Goal: Task Accomplishment & Management: Manage account settings

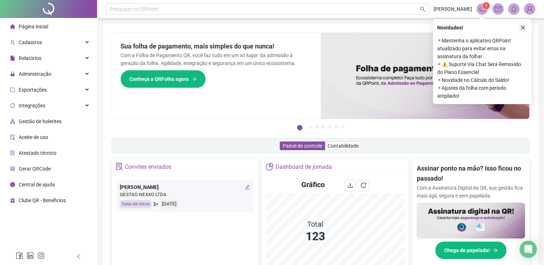
click at [523, 26] on icon "close" at bounding box center [522, 27] width 5 height 5
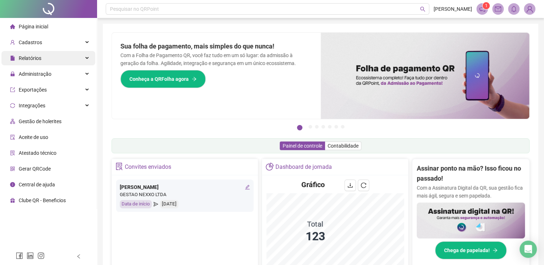
click at [45, 59] on div "Relatórios" at bounding box center [48, 58] width 94 height 14
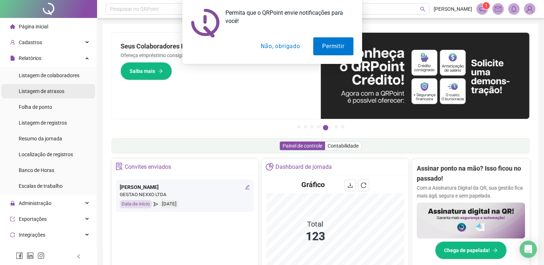
click at [46, 90] on span "Listagem de atrasos" at bounding box center [42, 91] width 46 height 6
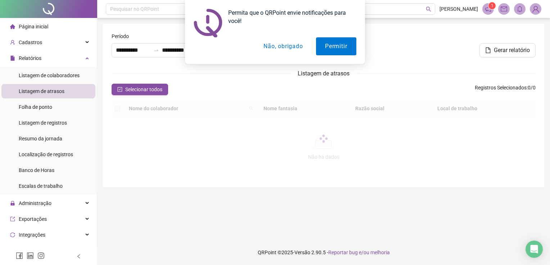
type input "**********"
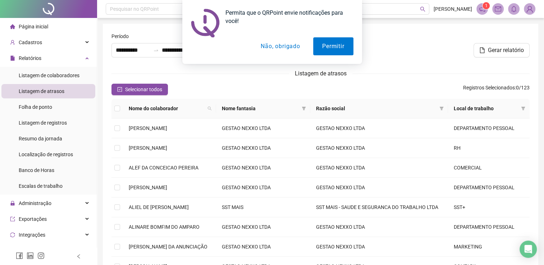
click at [284, 47] on button "Não, obrigado" at bounding box center [280, 46] width 57 height 18
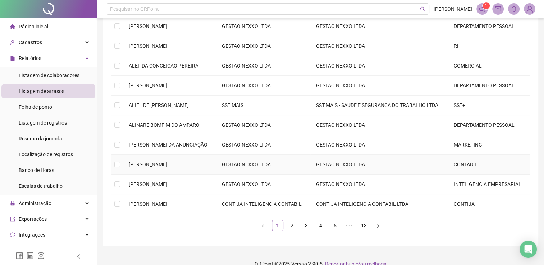
scroll to position [144, 0]
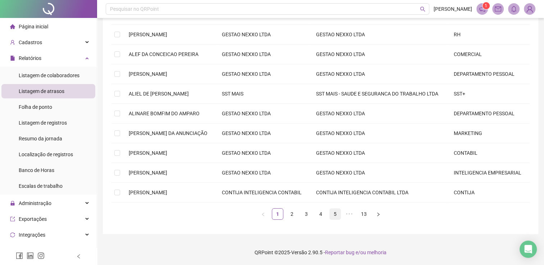
click at [340, 217] on link "5" at bounding box center [335, 214] width 11 height 11
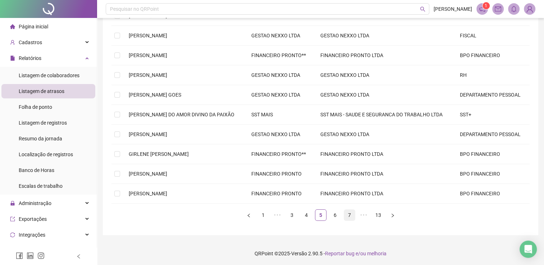
click at [351, 218] on link "7" at bounding box center [349, 215] width 11 height 11
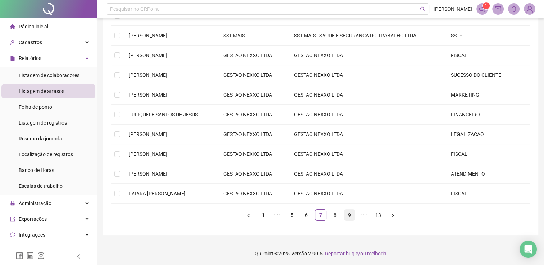
click at [350, 216] on link "9" at bounding box center [349, 215] width 11 height 11
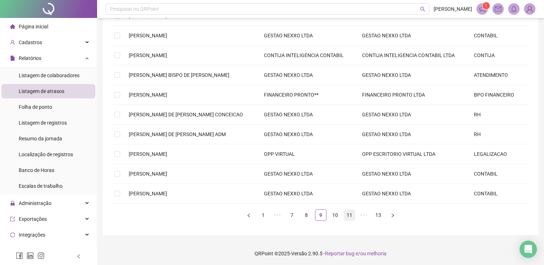
click at [350, 216] on link "11" at bounding box center [349, 215] width 11 height 11
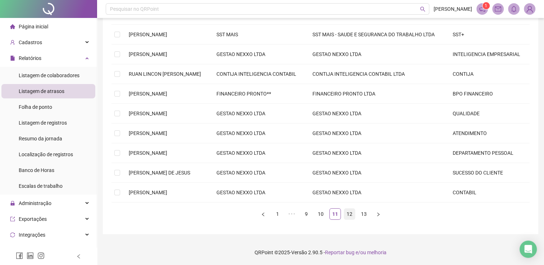
click at [346, 214] on link "12" at bounding box center [349, 214] width 11 height 11
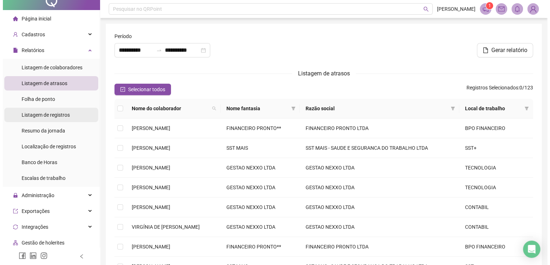
scroll to position [0, 0]
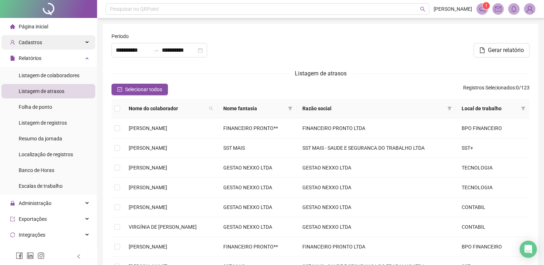
click at [53, 41] on div "Cadastros" at bounding box center [48, 42] width 94 height 14
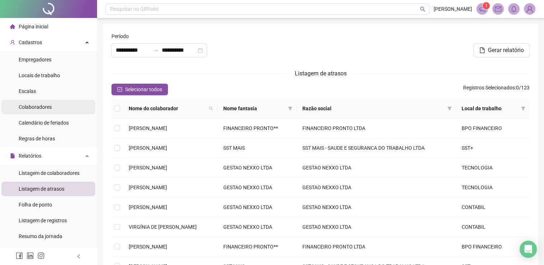
click at [38, 112] on div "Colaboradores" at bounding box center [35, 107] width 33 height 14
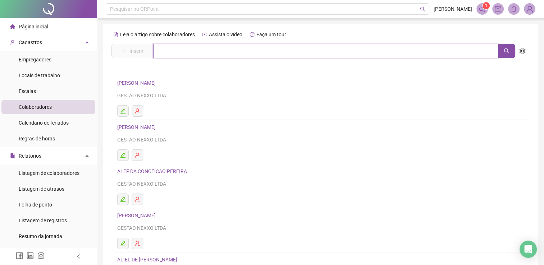
click at [183, 49] on input "text" at bounding box center [325, 51] width 345 height 14
type input "****"
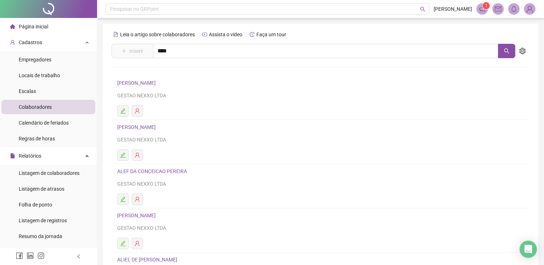
click at [186, 122] on link "[PERSON_NAME] Inativo" at bounding box center [156, 119] width 62 height 6
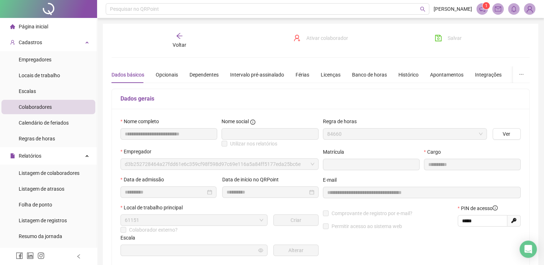
type input "*********"
click at [192, 74] on div "Dependentes" at bounding box center [204, 75] width 29 height 8
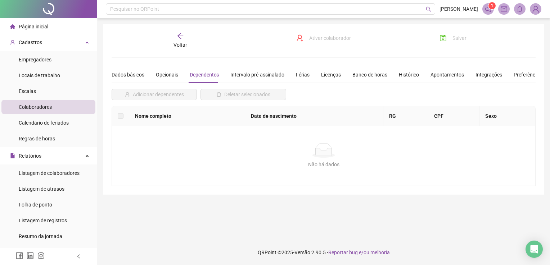
click at [392, 73] on div "Dados básicos Opcionais Dependentes Intervalo pré-assinalado Férias Licenças Ba…" at bounding box center [326, 75] width 430 height 17
click at [363, 77] on div "Banco de horas" at bounding box center [369, 75] width 35 height 8
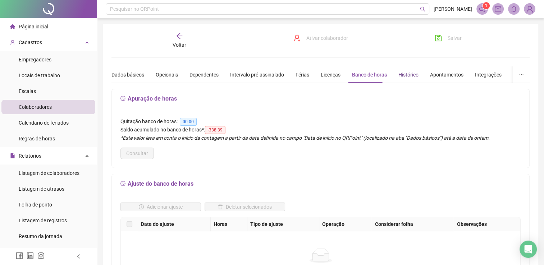
click at [399, 72] on div "Histórico" at bounding box center [409, 75] width 20 height 8
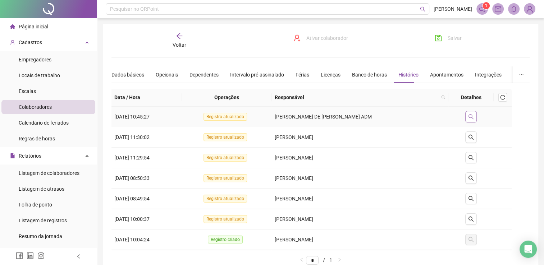
click at [477, 116] on button "button" at bounding box center [471, 117] width 12 height 12
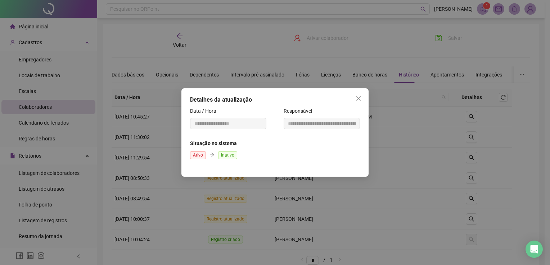
drag, startPoint x: 370, startPoint y: 102, endPoint x: 365, endPoint y: 101, distance: 5.1
click at [369, 102] on div "**********" at bounding box center [275, 132] width 550 height 265
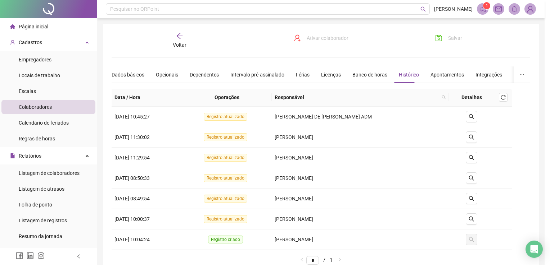
click at [363, 100] on body "**********" at bounding box center [272, 132] width 544 height 265
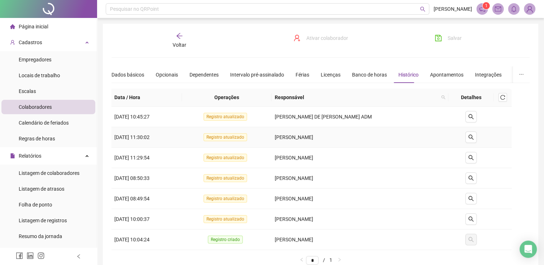
click at [467, 135] on td at bounding box center [471, 137] width 45 height 21
click at [435, 74] on div "Apontamentos" at bounding box center [446, 75] width 33 height 8
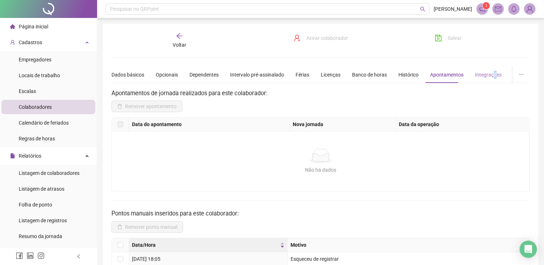
click at [490, 79] on div "Integrações" at bounding box center [488, 75] width 27 height 17
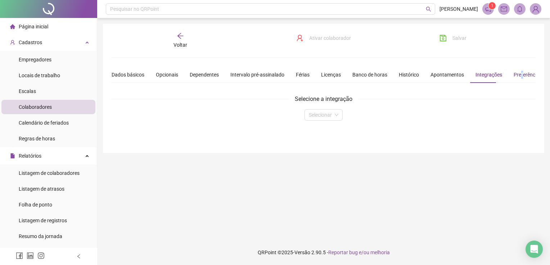
drag, startPoint x: 490, startPoint y: 79, endPoint x: 515, endPoint y: 77, distance: 25.6
click at [515, 77] on div "Preferências" at bounding box center [527, 75] width 28 height 8
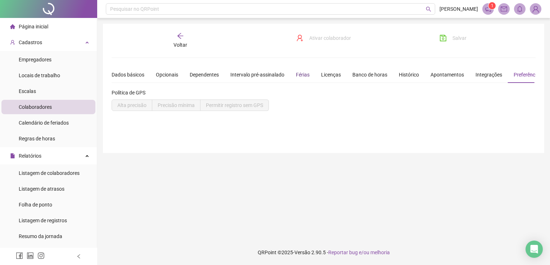
click at [297, 71] on div "Férias" at bounding box center [303, 75] width 14 height 8
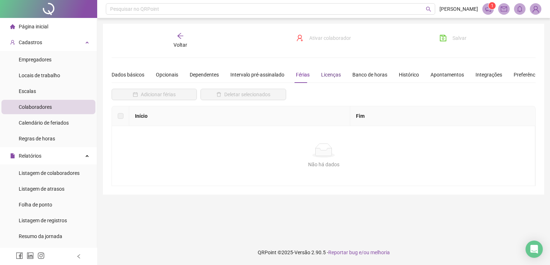
click at [328, 77] on div "Licenças" at bounding box center [331, 75] width 20 height 8
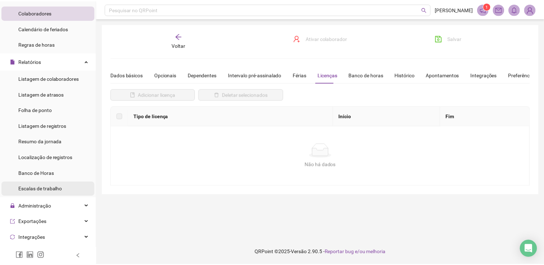
scroll to position [108, 0]
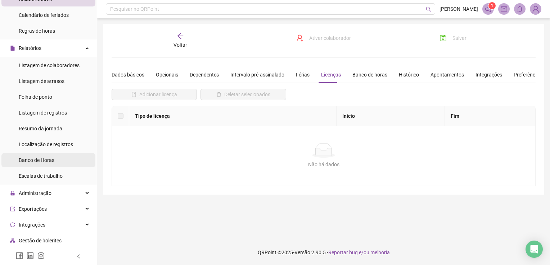
click at [39, 162] on span "Banco de Horas" at bounding box center [37, 161] width 36 height 6
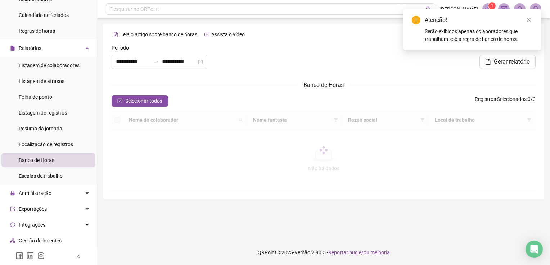
type input "**********"
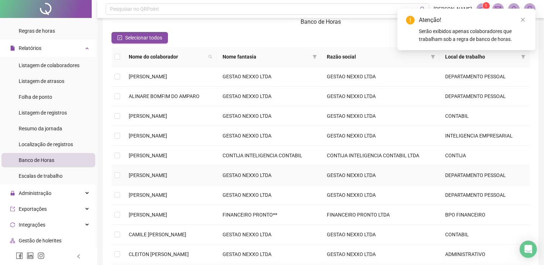
scroll to position [124, 0]
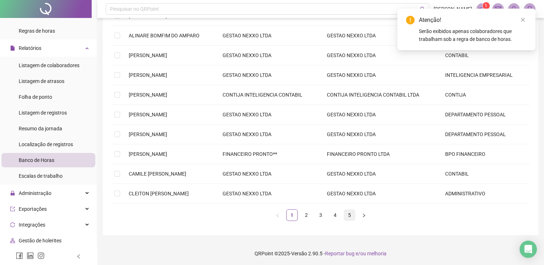
click at [352, 215] on link "5" at bounding box center [349, 215] width 11 height 11
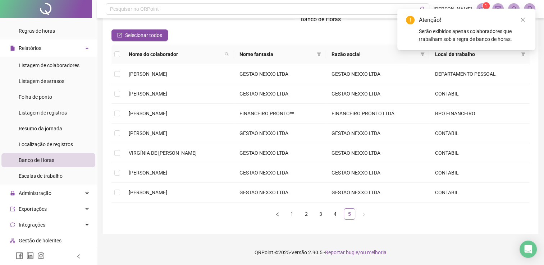
scroll to position [65, 0]
